Goal: Navigation & Orientation: Go to known website

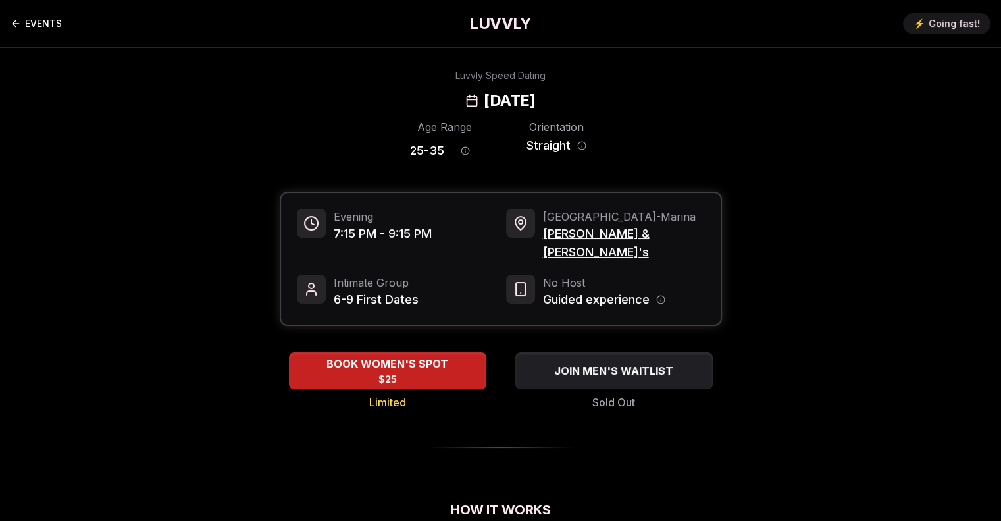
click at [43, 28] on link "EVENTS" at bounding box center [36, 24] width 51 height 26
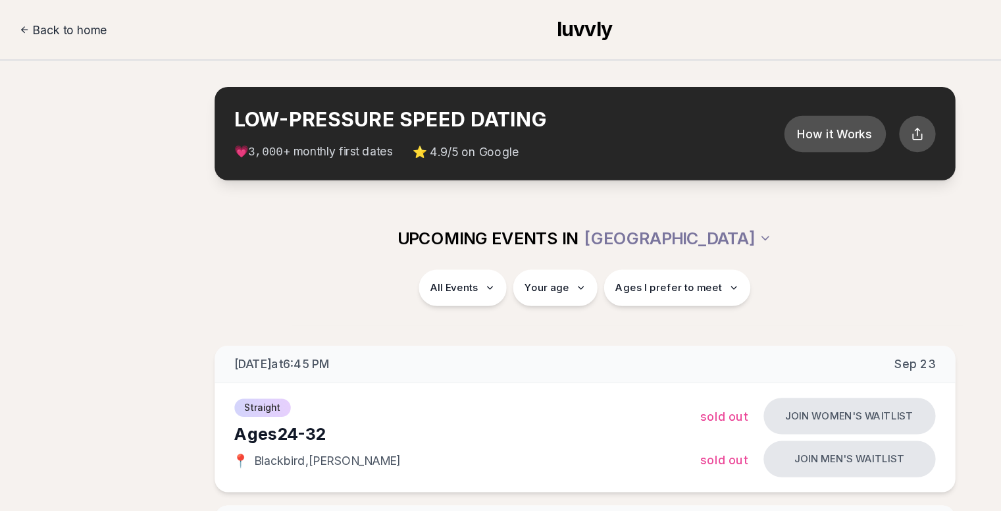
click at [84, 22] on span "Back to home" at bounding box center [91, 23] width 60 height 13
